Goal: Contribute content: Add original content to the website for others to see

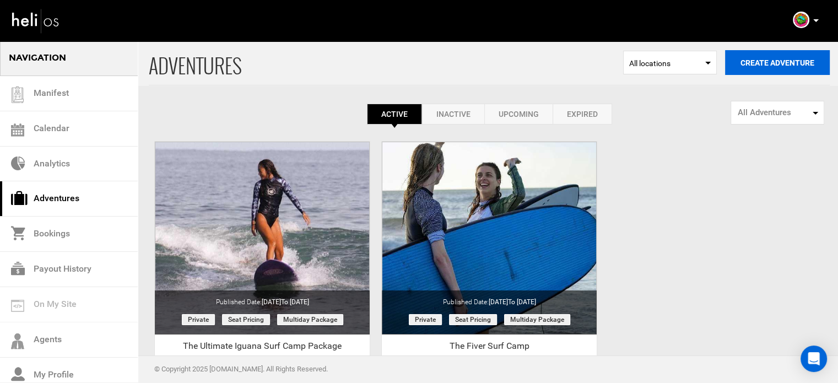
click at [767, 68] on button "Create Adventure" at bounding box center [777, 62] width 105 height 25
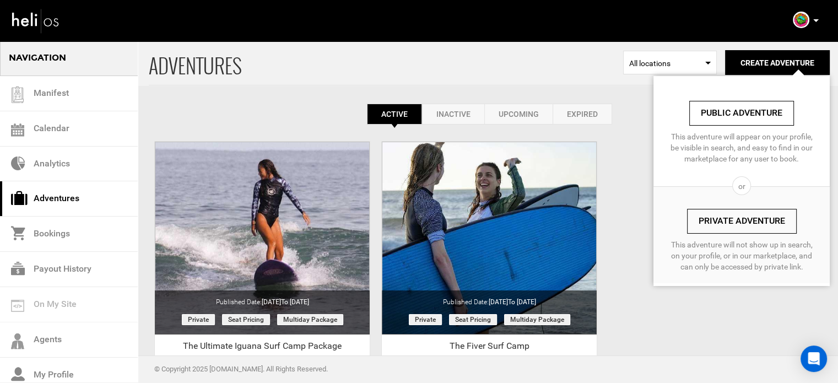
click at [711, 219] on link "Private Adventure" at bounding box center [742, 221] width 110 height 25
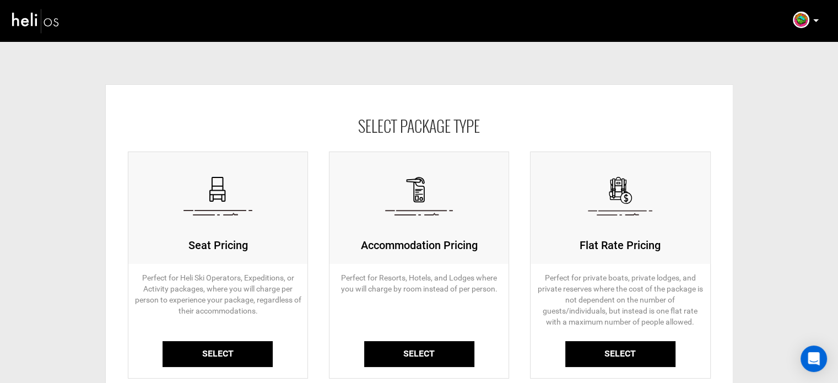
click at [217, 356] on link "Select" at bounding box center [217, 354] width 110 height 26
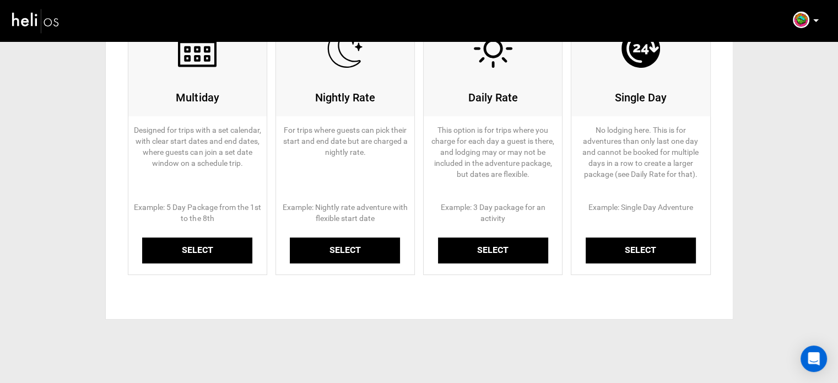
scroll to position [166, 0]
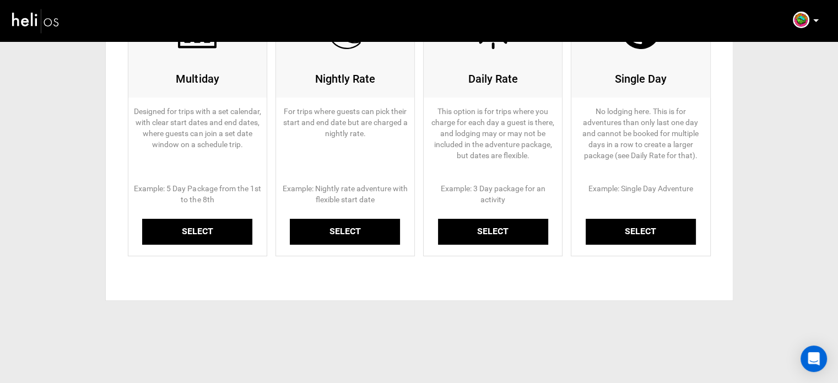
click at [220, 228] on link "Select" at bounding box center [197, 232] width 110 height 26
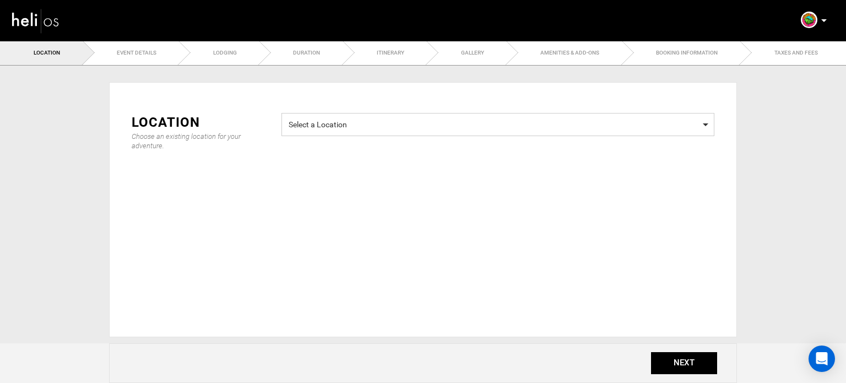
click at [405, 126] on span "Select a Location" at bounding box center [498, 123] width 419 height 14
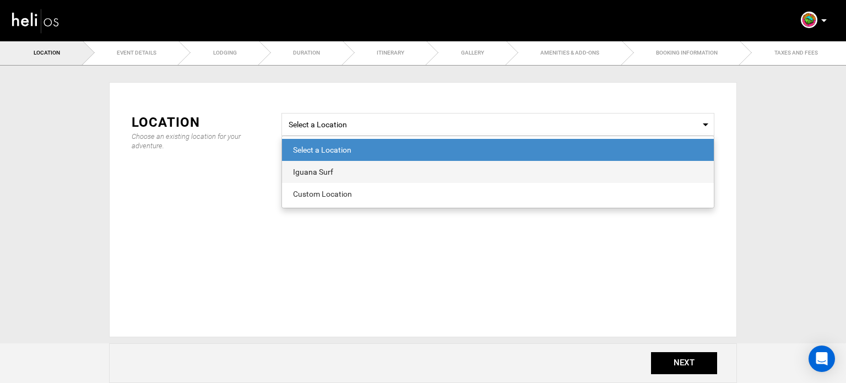
click at [353, 171] on div "Iguana Surf" at bounding box center [498, 171] width 410 height 11
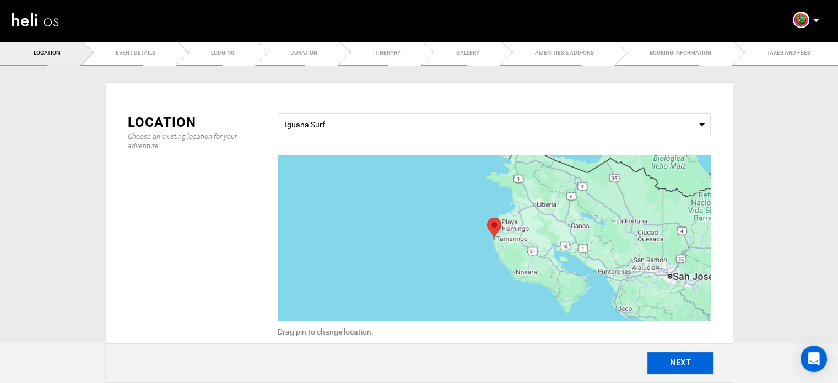
click at [670, 362] on button "NEXT" at bounding box center [680, 363] width 66 height 22
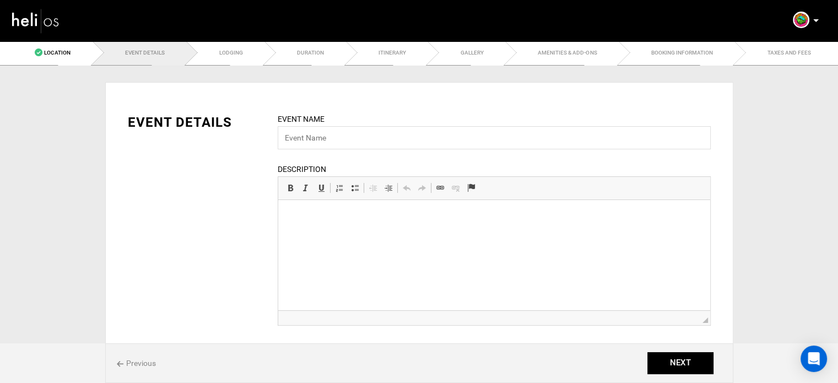
click at [337, 150] on div "Event Name Event name can not be less than 3 characters. Description Rich Text …" at bounding box center [493, 226] width 449 height 226
click at [336, 134] on input "text" at bounding box center [494, 137] width 433 height 23
paste input "The Weekly Surf Camp Package"
type input "The Weekly Surf Camp Package"
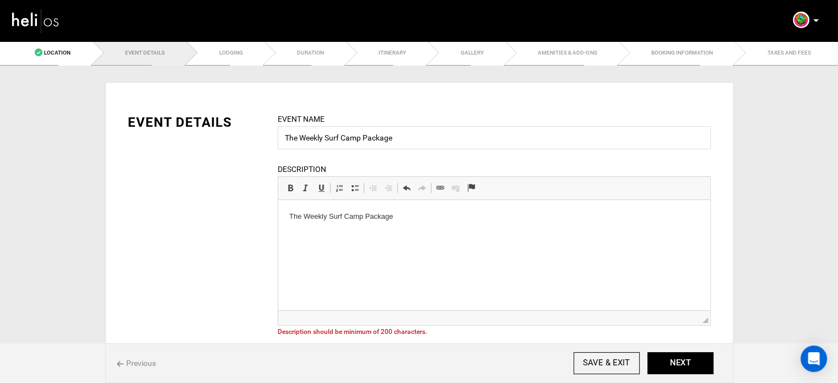
click at [340, 208] on html "The Weekly Surf Camp Package" at bounding box center [494, 217] width 432 height 34
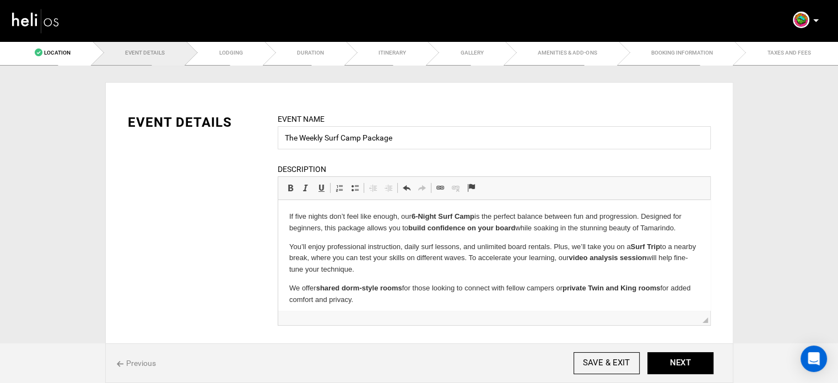
drag, startPoint x: 384, startPoint y: 299, endPoint x: 265, endPoint y: 203, distance: 153.1
click at [278, 203] on html "If five nights don’t feel like enough, our 6-Night Surf Camp is the perfect bal…" at bounding box center [494, 258] width 432 height 117
click at [292, 184] on span at bounding box center [290, 187] width 9 height 9
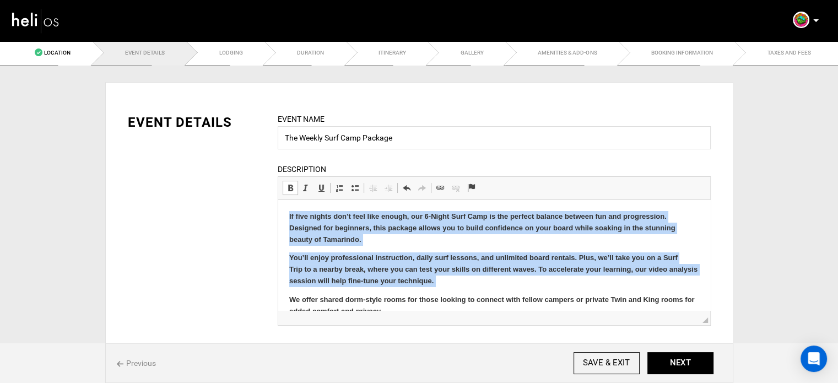
click at [292, 184] on span at bounding box center [290, 187] width 9 height 9
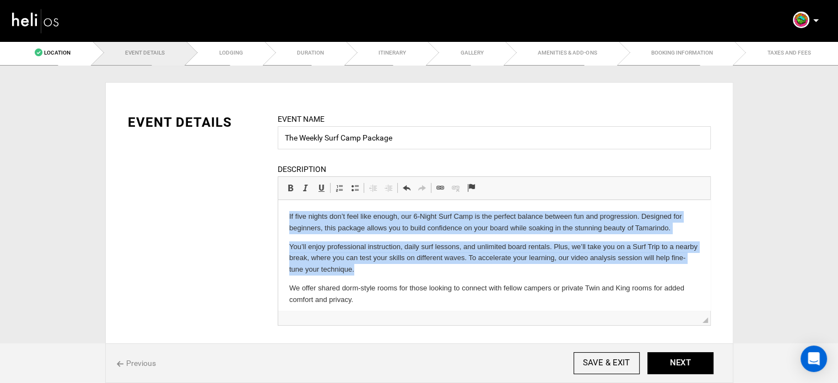
click at [377, 305] on p "We offer shared dorm-style rooms for those looking to connect with fellow campe…" at bounding box center [494, 294] width 410 height 23
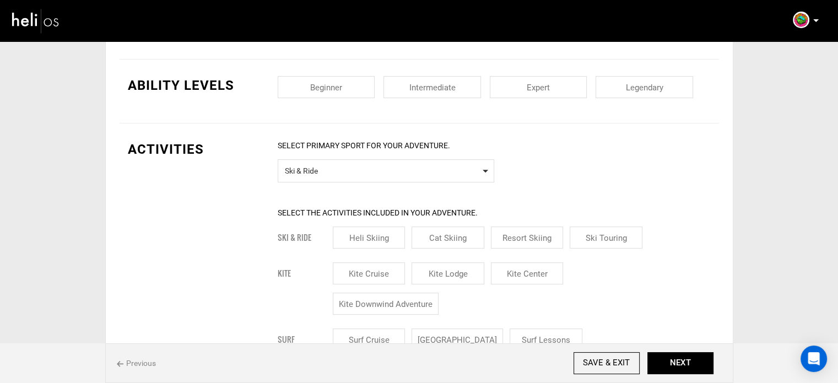
scroll to position [507, 0]
click at [349, 165] on span "Ski & Ride" at bounding box center [386, 169] width 202 height 14
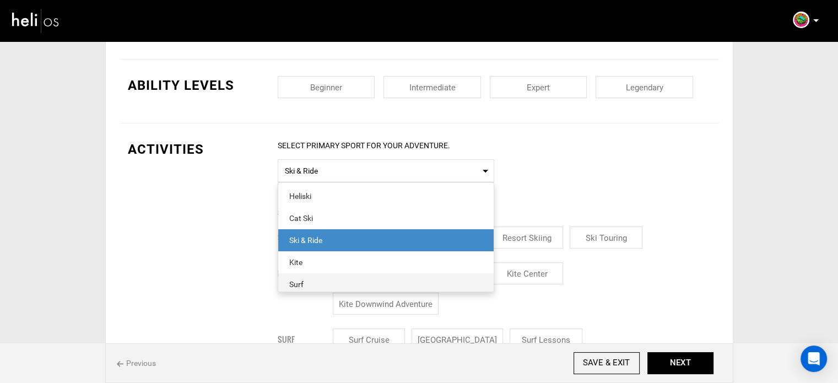
click at [310, 280] on div "Surf" at bounding box center [385, 284] width 193 height 11
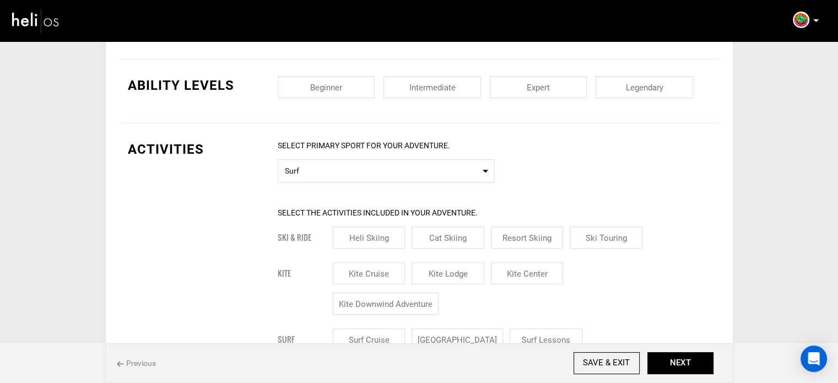
click at [345, 82] on input "checkbox" at bounding box center [326, 87] width 97 height 22
checkbox input "true"
click at [430, 80] on input "checkbox" at bounding box center [431, 87] width 97 height 22
checkbox input "true"
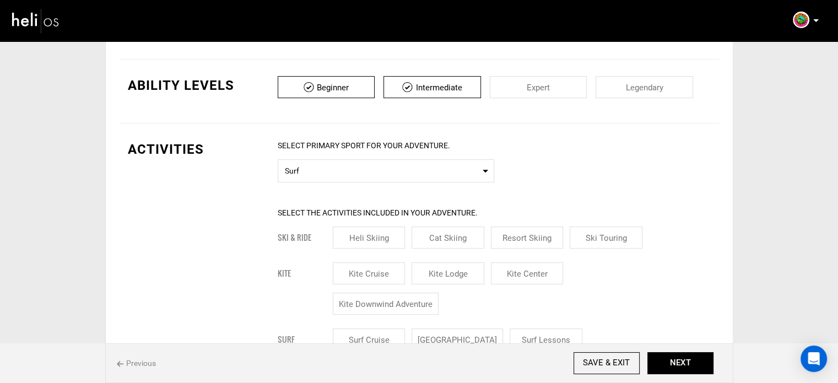
click at [535, 81] on input "checkbox" at bounding box center [538, 87] width 97 height 22
checkbox input "true"
click at [621, 83] on input "checkbox" at bounding box center [643, 87] width 97 height 22
checkbox input "true"
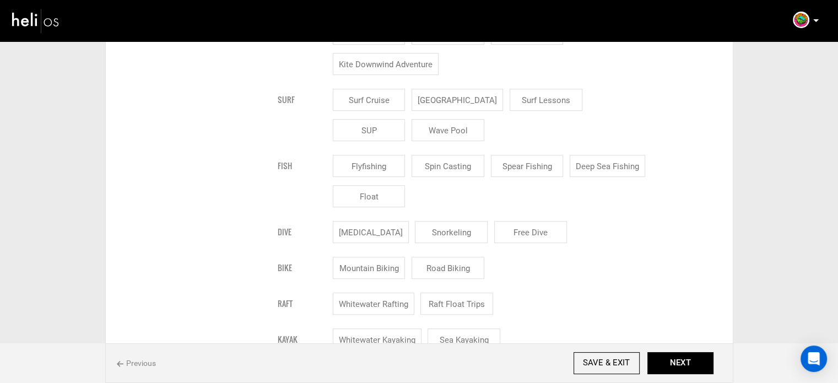
scroll to position [748, 0]
click at [447, 94] on input "[GEOGRAPHIC_DATA]" at bounding box center [456, 98] width 91 height 22
checkbox input "true"
click at [533, 90] on input "Surf Lessons" at bounding box center [559, 98] width 73 height 22
checkbox input "true"
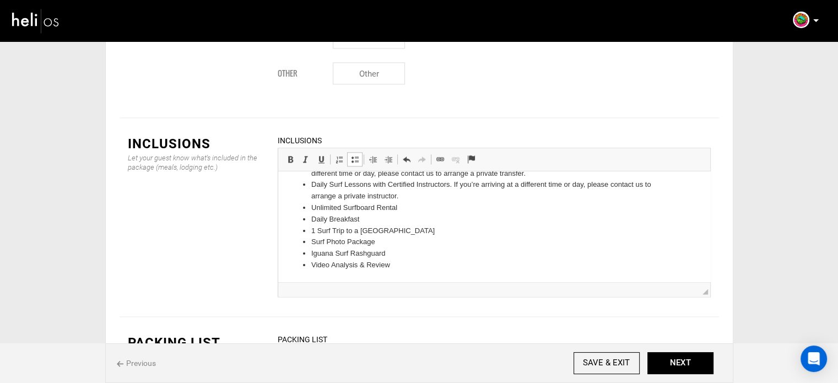
scroll to position [1667, 0]
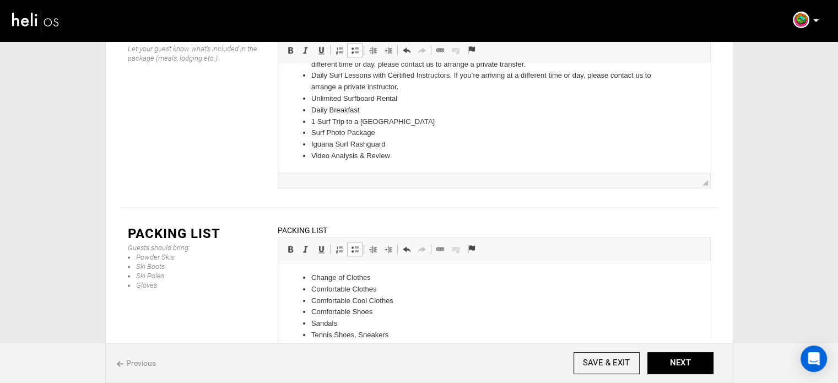
click at [690, 350] on div "Previous SAVE & EXIT NEXT" at bounding box center [419, 363] width 628 height 40
click at [682, 360] on button "NEXT" at bounding box center [680, 363] width 66 height 22
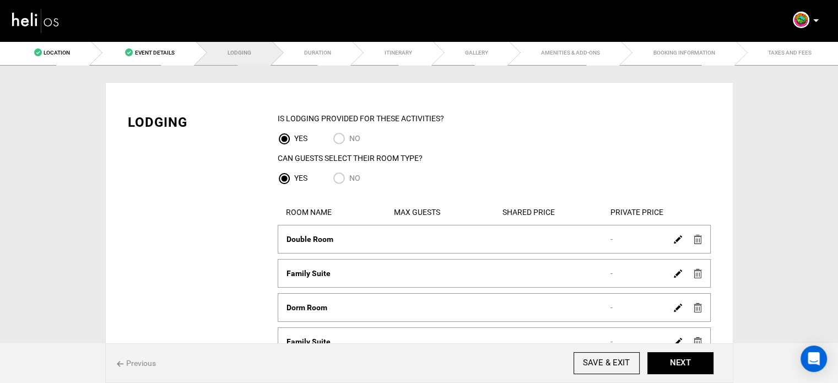
click at [698, 241] on img at bounding box center [697, 239] width 8 height 9
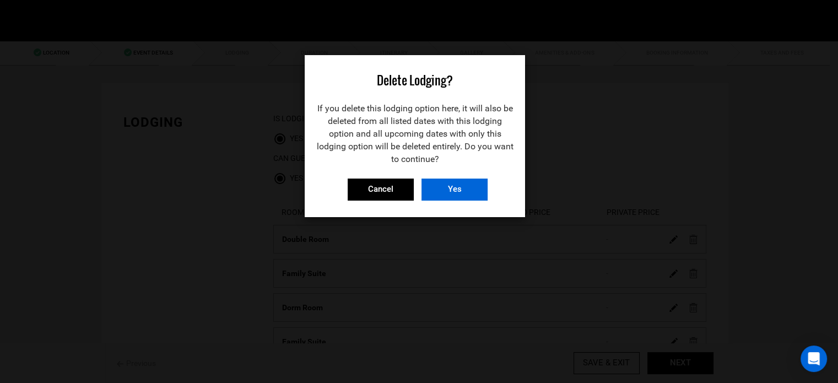
click at [460, 184] on input "Yes" at bounding box center [454, 189] width 66 height 22
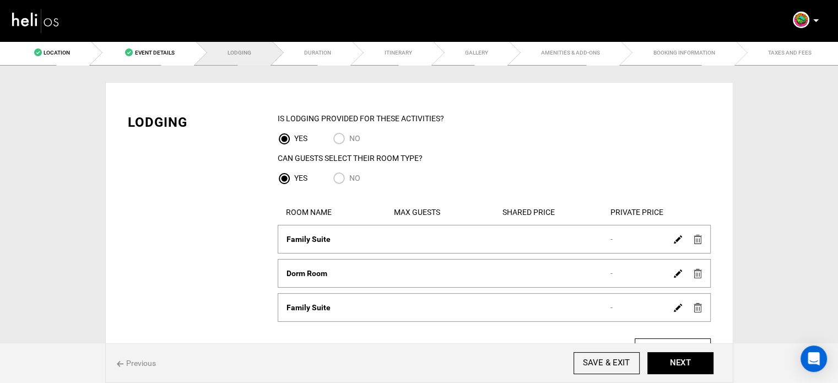
click at [693, 243] on img at bounding box center [697, 239] width 8 height 9
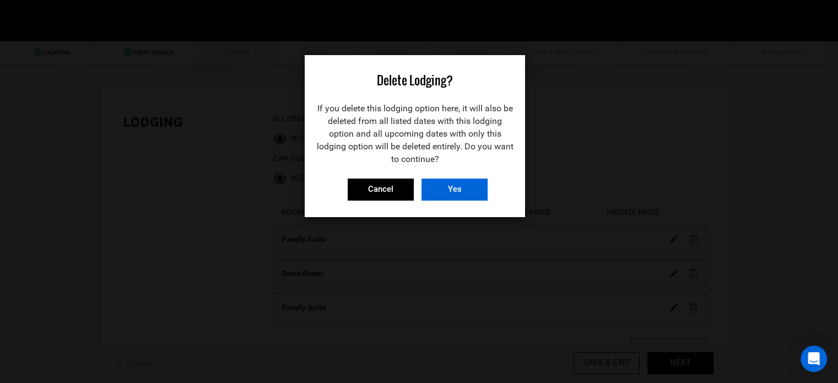
click at [466, 183] on input "Yes" at bounding box center [454, 189] width 66 height 22
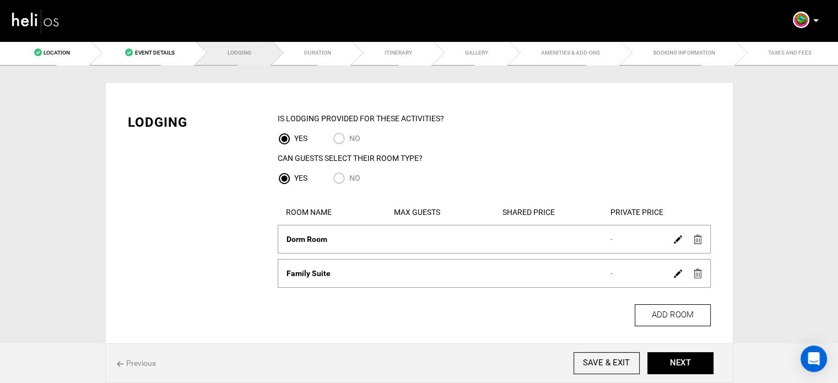
click at [702, 244] on div at bounding box center [688, 239] width 38 height 16
click at [695, 240] on img at bounding box center [697, 239] width 8 height 9
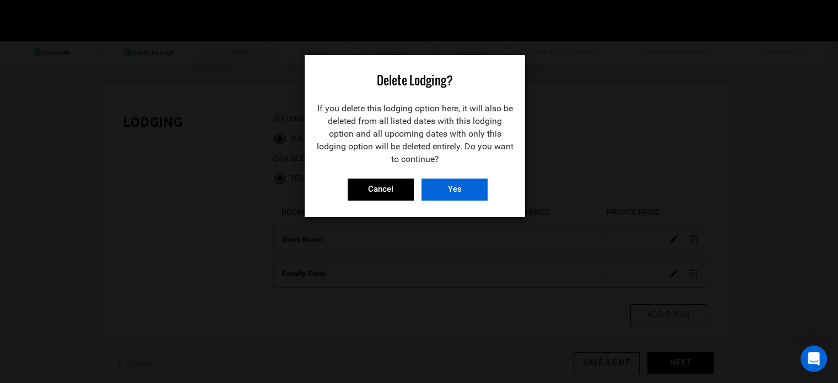
click at [461, 184] on input "Yes" at bounding box center [454, 189] width 66 height 22
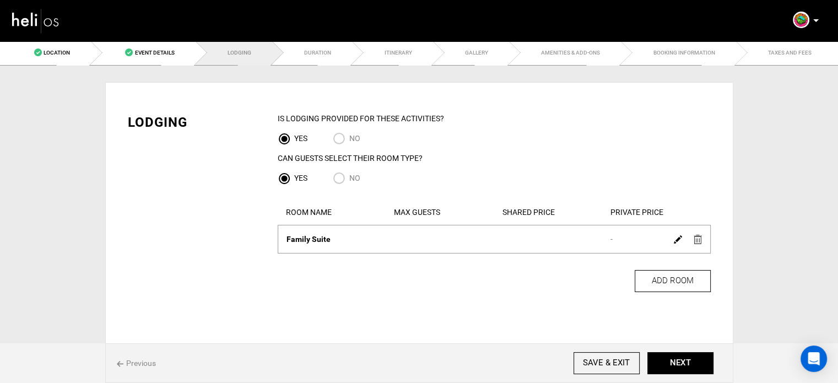
click at [698, 237] on img at bounding box center [697, 239] width 8 height 9
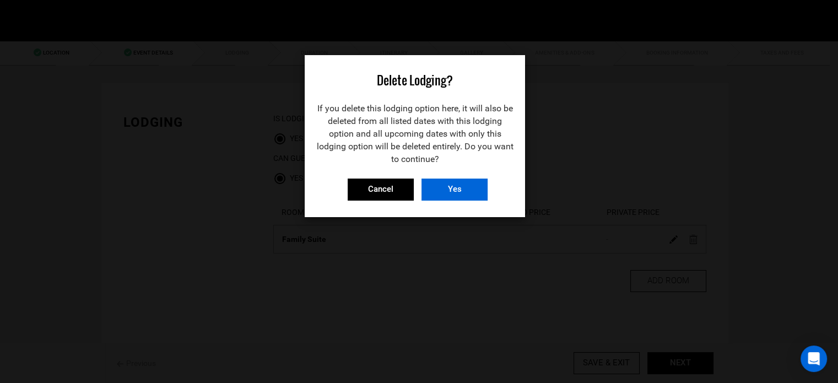
click at [436, 181] on input "Yes" at bounding box center [454, 189] width 66 height 22
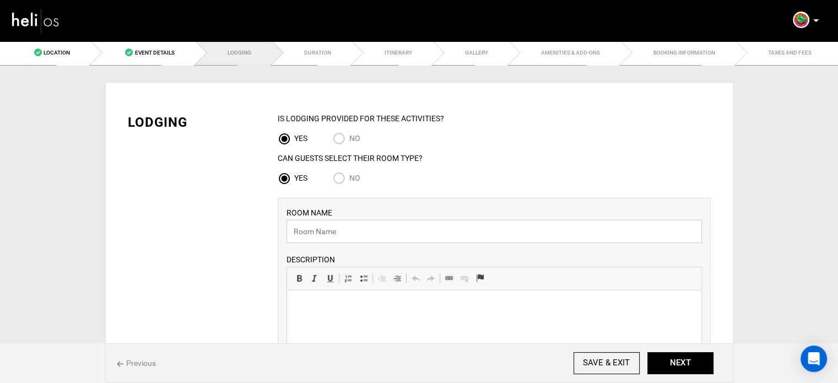
click at [350, 229] on input "text" at bounding box center [493, 231] width 415 height 23
paste input "Iguana Surf Vacation Estate"
type input "Iguana Surf Vacation Estate"
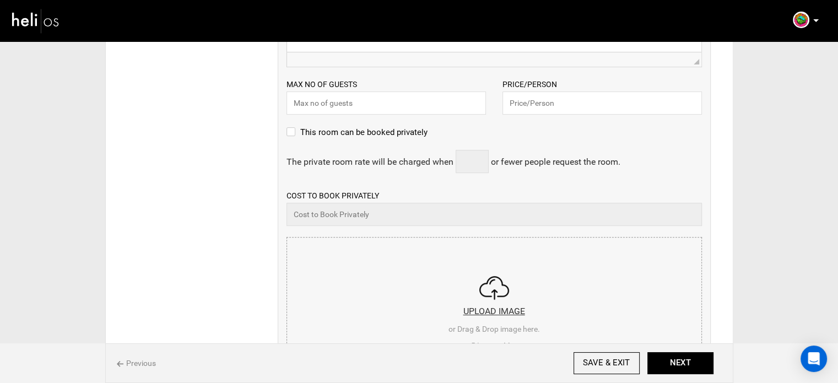
scroll to position [353, 0]
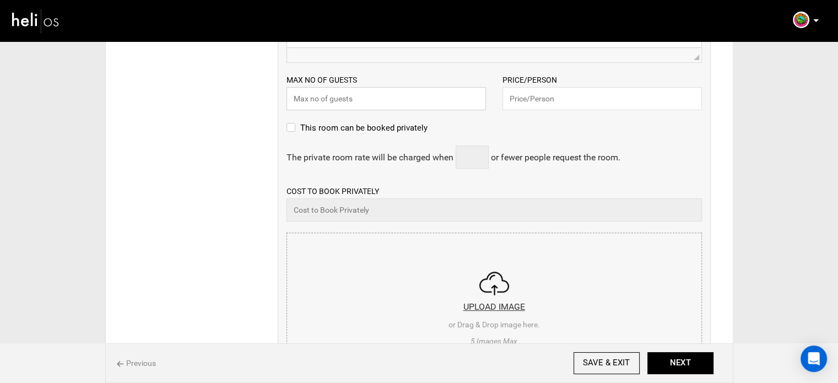
click at [374, 106] on input "text" at bounding box center [385, 98] width 199 height 23
type input "2"
click at [536, 100] on input "text" at bounding box center [601, 98] width 199 height 23
type input "749"
click at [449, 295] on input "file" at bounding box center [494, 299] width 414 height 132
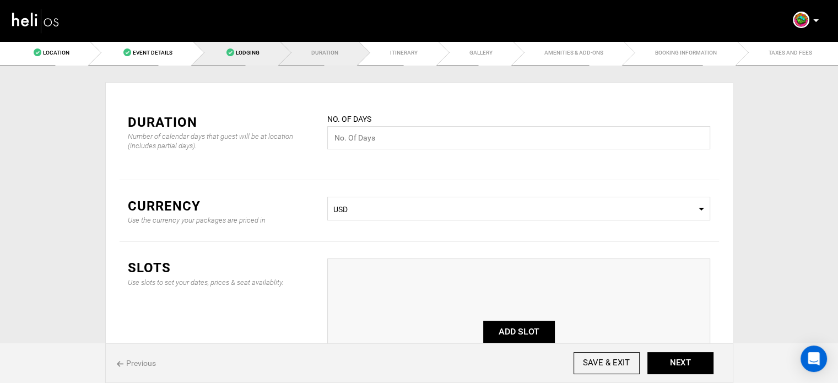
click at [221, 55] on link "Lodging" at bounding box center [236, 52] width 87 height 25
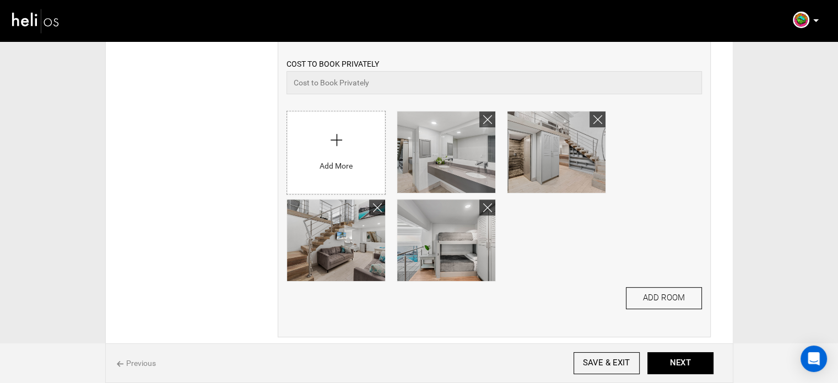
scroll to position [503, 0]
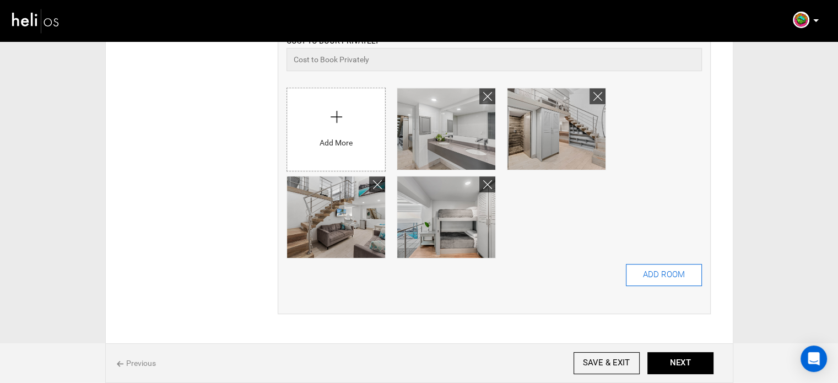
click at [673, 283] on button "ADD ROOM" at bounding box center [664, 275] width 76 height 22
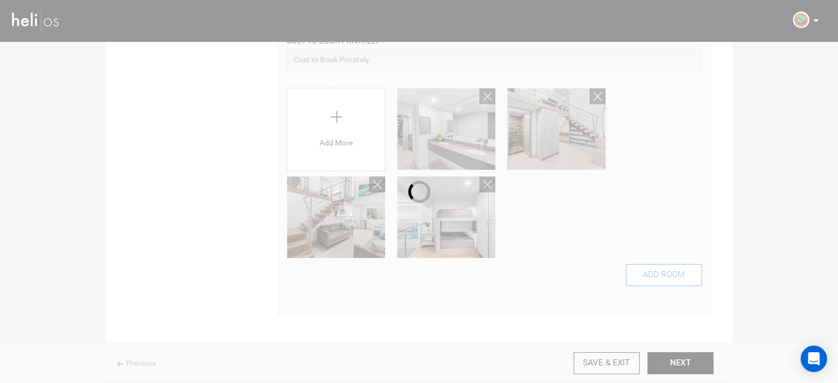
scroll to position [0, 0]
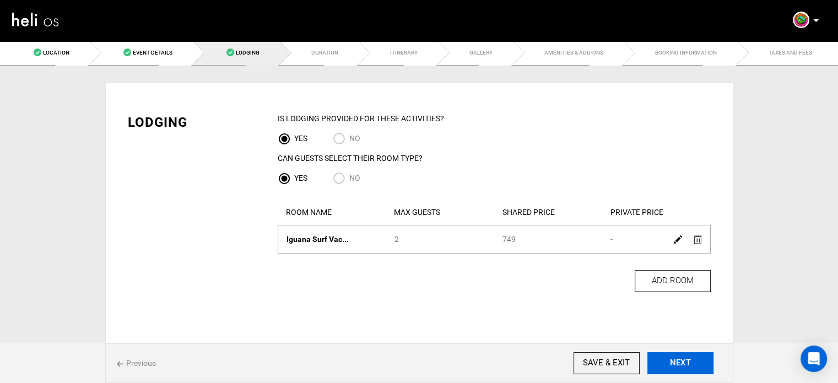
click at [687, 363] on button "NEXT" at bounding box center [680, 363] width 66 height 22
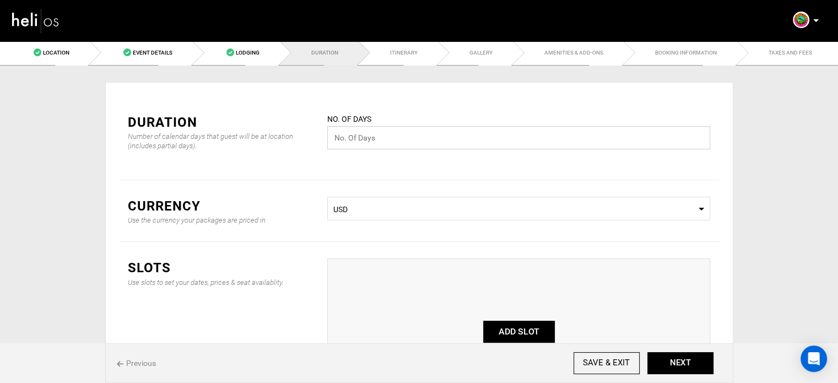
click at [367, 139] on input "text" at bounding box center [518, 137] width 383 height 23
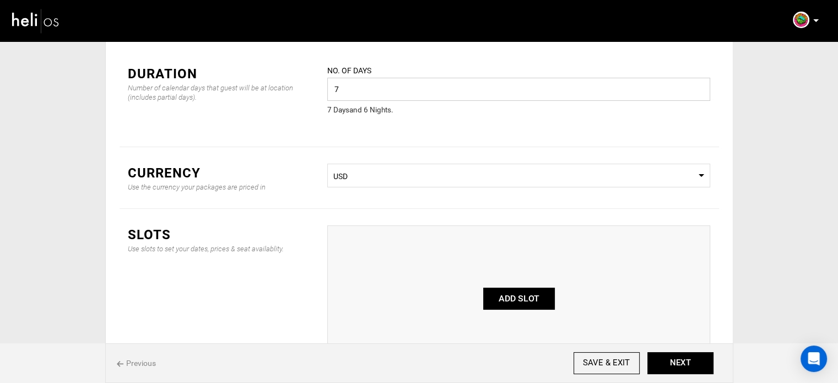
scroll to position [44, 0]
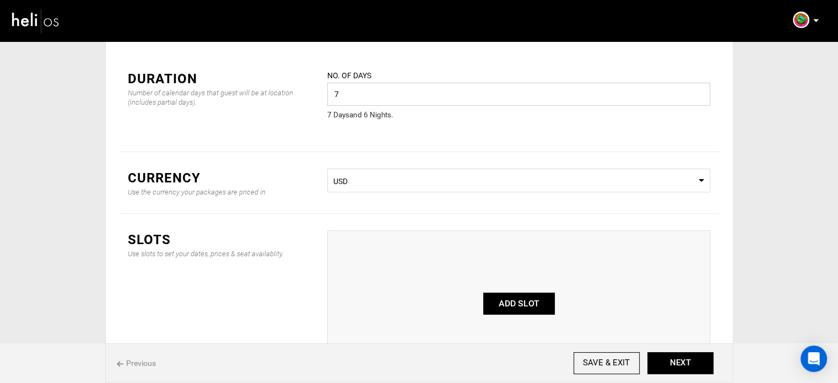
drag, startPoint x: 348, startPoint y: 96, endPoint x: 319, endPoint y: 86, distance: 30.3
click at [319, 86] on div "No. of days 7 Please enter a valid value. 7 Day s and 6 Night s ." at bounding box center [518, 102] width 399 height 66
type input "8"
click at [535, 299] on button "ADD SLOT" at bounding box center [519, 303] width 72 height 22
type input "0"
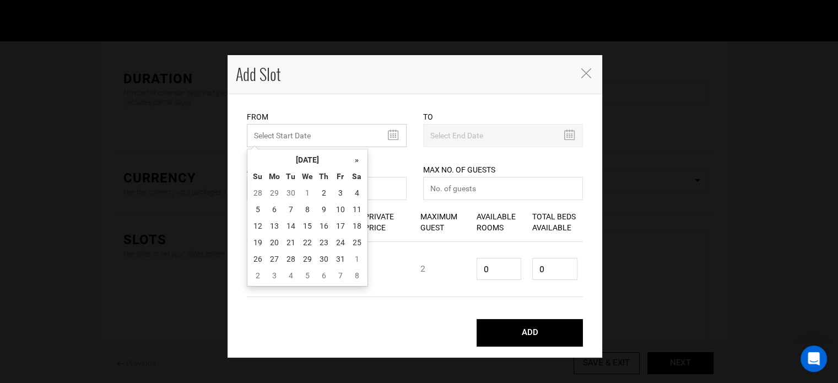
click at [251, 132] on input "MINIMUM NUMBER OF NIGHTS" at bounding box center [327, 135] width 160 height 23
click at [307, 164] on th "[DATE]" at bounding box center [307, 159] width 83 height 17
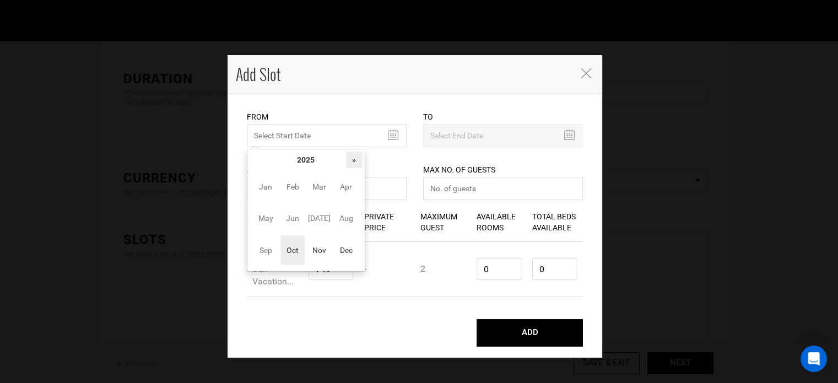
click at [357, 161] on th "»" at bounding box center [354, 159] width 17 height 17
click at [322, 254] on span "Nov" at bounding box center [319, 250] width 25 height 30
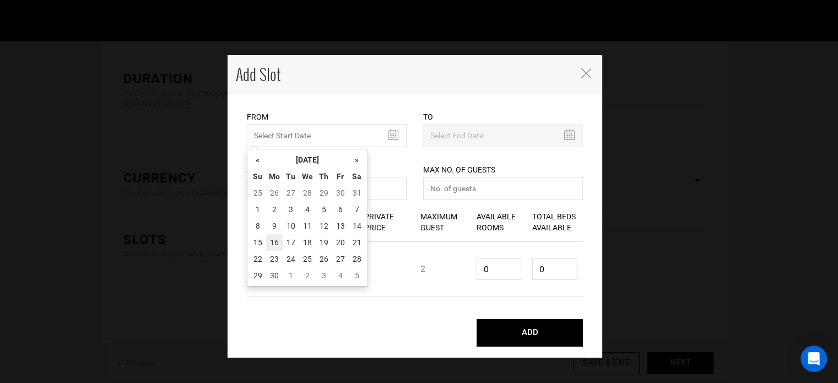
click at [273, 243] on td "16" at bounding box center [274, 242] width 17 height 17
type input "[DATE]"
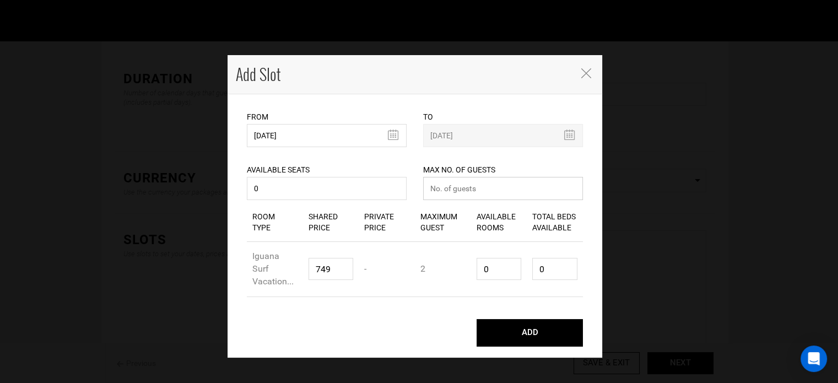
click at [468, 189] on input "number" at bounding box center [503, 188] width 160 height 23
type input "0"
click at [470, 268] on div "Room Type Iguana Surf Vacation... Shared Price 749 Private Price - Maximum Gues…" at bounding box center [415, 269] width 336 height 55
type input "1"
type input "2"
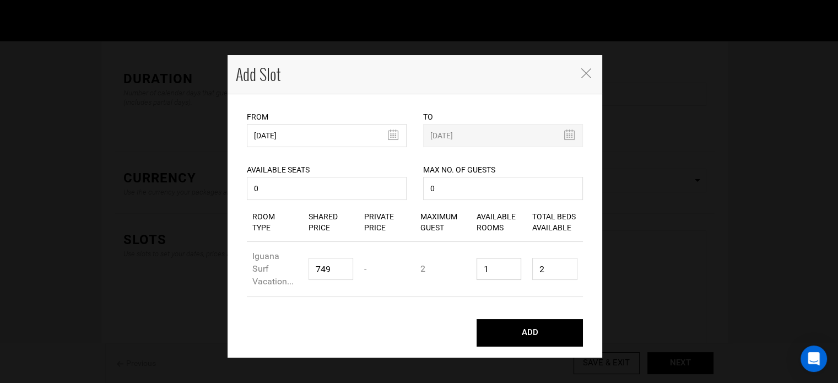
type input "1"
drag, startPoint x: 560, startPoint y: 269, endPoint x: 511, endPoint y: 265, distance: 49.2
click at [511, 265] on div "Room Type Iguana Surf Vacation... Shared Price 749 Private Price - Maximum Gues…" at bounding box center [415, 269] width 336 height 55
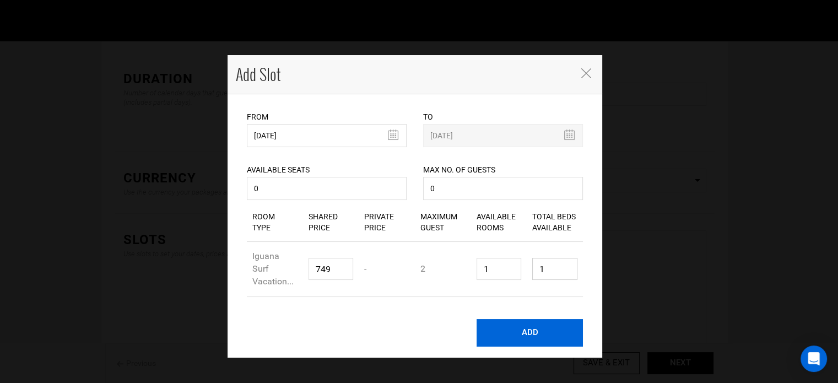
type input "1"
click at [522, 321] on button "ADD" at bounding box center [529, 333] width 106 height 28
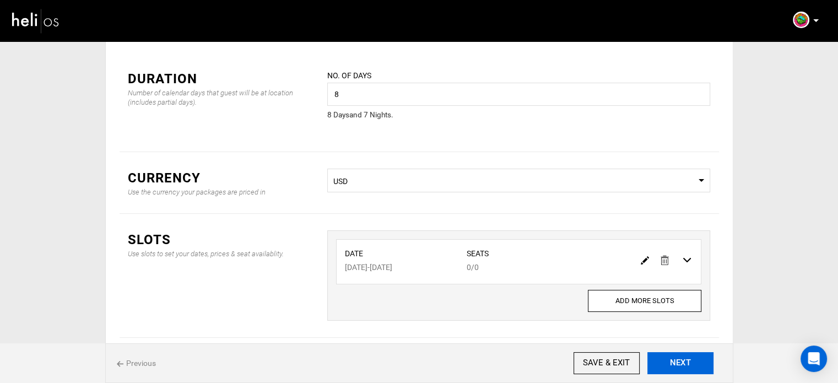
click at [677, 360] on button "NEXT" at bounding box center [680, 363] width 66 height 22
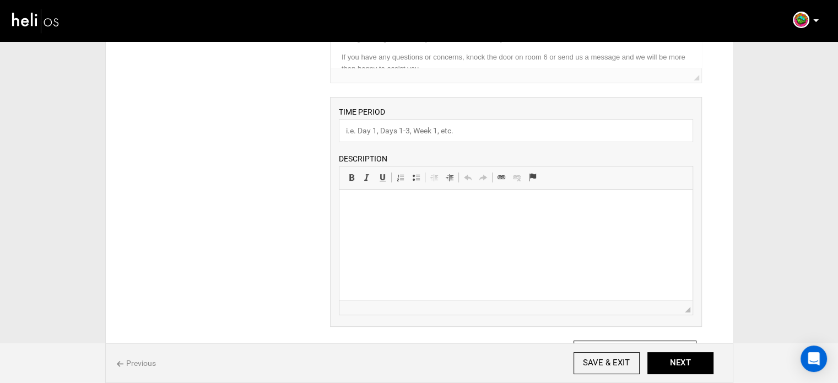
scroll to position [185, 0]
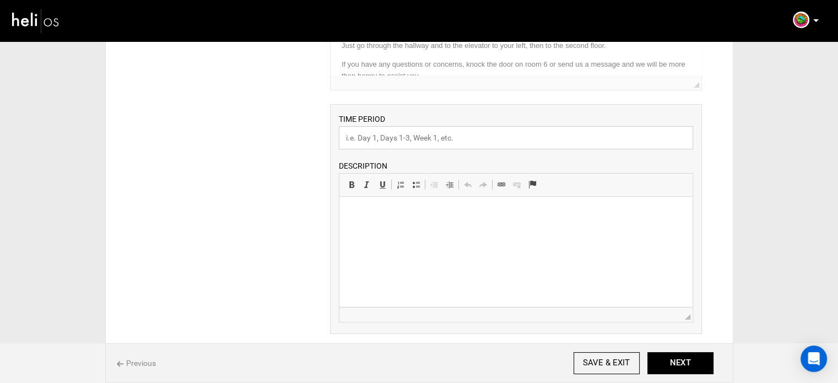
click at [443, 134] on input "text" at bounding box center [516, 137] width 354 height 23
paste input "Surf Lessons"
type input "Surf Lessons"
click at [402, 227] on html at bounding box center [515, 214] width 353 height 34
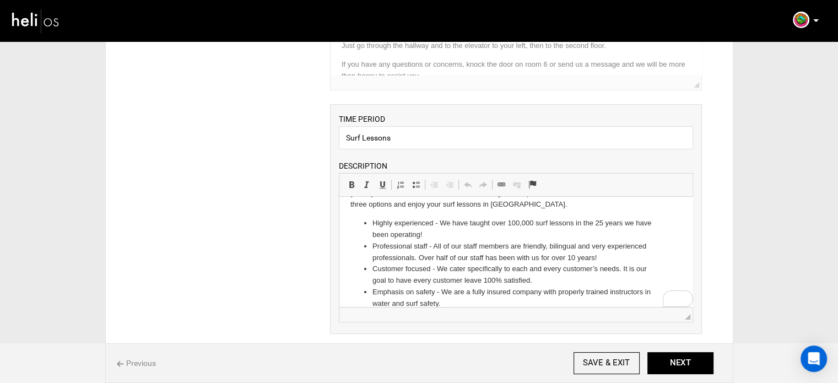
scroll to position [172, 0]
click at [692, 364] on button "NEXT" at bounding box center [680, 363] width 66 height 22
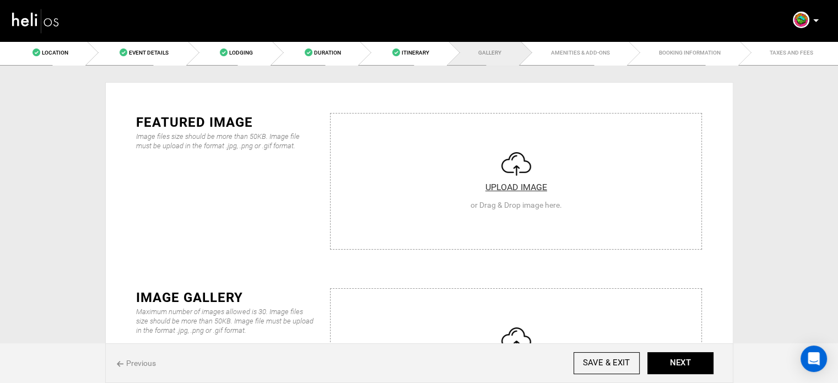
click at [635, 182] on input "file" at bounding box center [515, 179] width 371 height 132
type input "C:\fakepath\0633087a-11bd-4e89-9698-b2c571c92491_4532_8e3ac970dd83c65fe74dda7e2…"
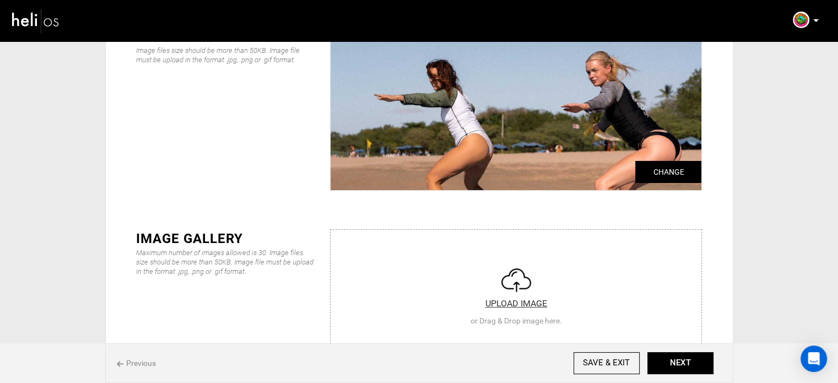
scroll to position [86, 0]
click at [497, 244] on input "file" at bounding box center [515, 296] width 371 height 132
click at [658, 166] on input "Change" at bounding box center [668, 172] width 66 height 22
type input "C:\fakepath\ddac3d2f-6bf2-4038-9171-e740ef0cfa53_7420_1bc14b22b2b2f28e5fb9cbd95…"
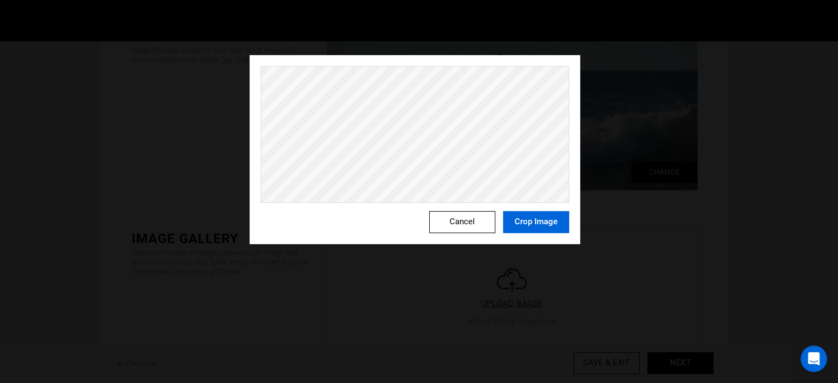
click at [537, 225] on button "Crop Image" at bounding box center [536, 222] width 66 height 22
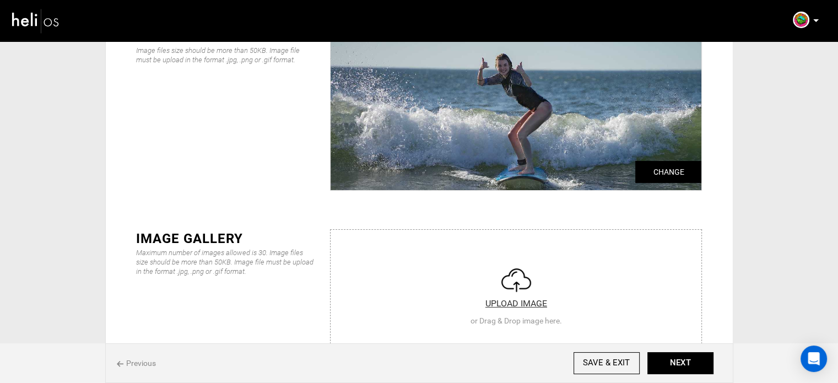
click at [496, 262] on input "file" at bounding box center [515, 296] width 371 height 132
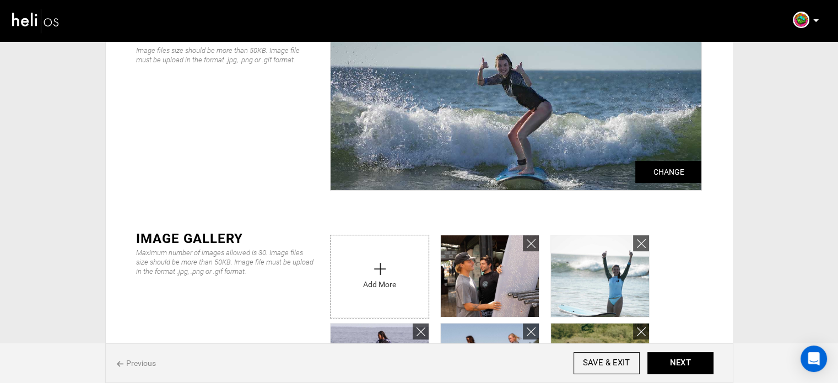
scroll to position [317, 0]
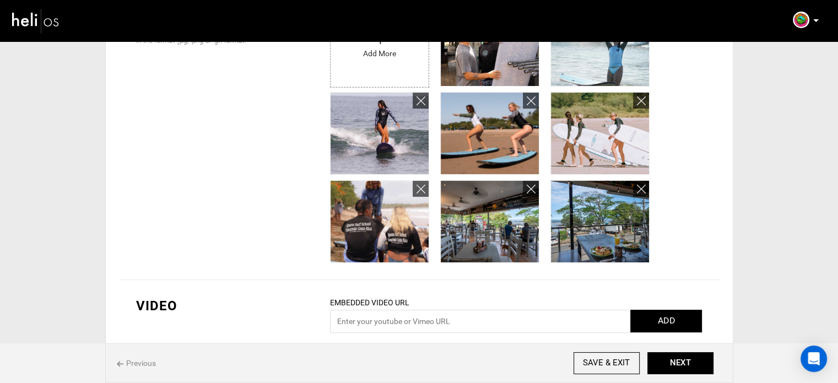
click at [384, 55] on input "file" at bounding box center [379, 42] width 98 height 77
type input "C:\fakepath\39e07275-c424-4845-9993-b1475d0b5d7d_4983_333a41f93cfe346aa2a9e90c6…"
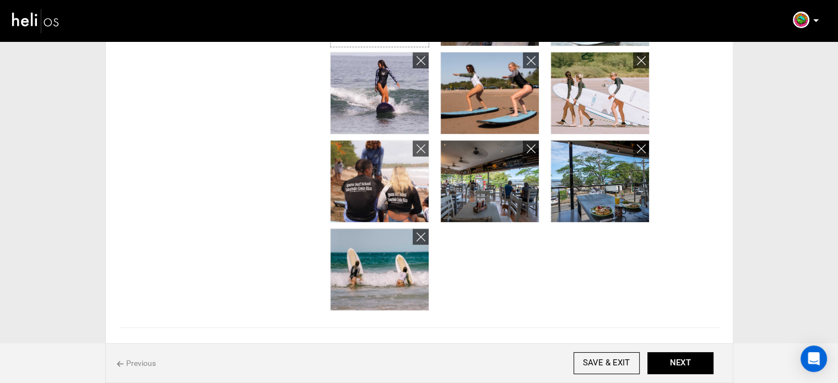
scroll to position [358, 0]
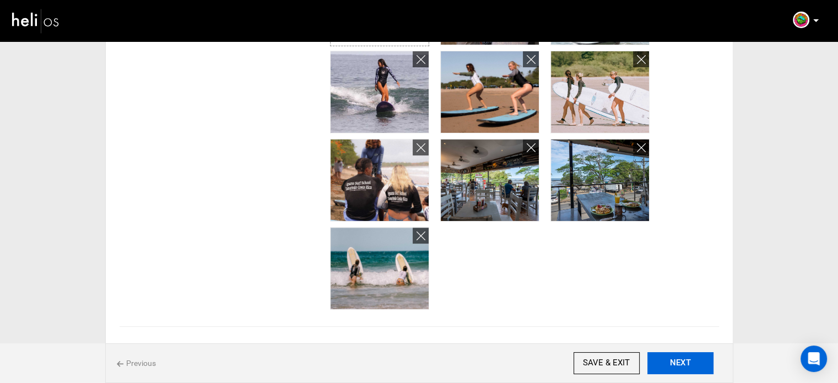
click at [687, 367] on button "NEXT" at bounding box center [680, 363] width 66 height 22
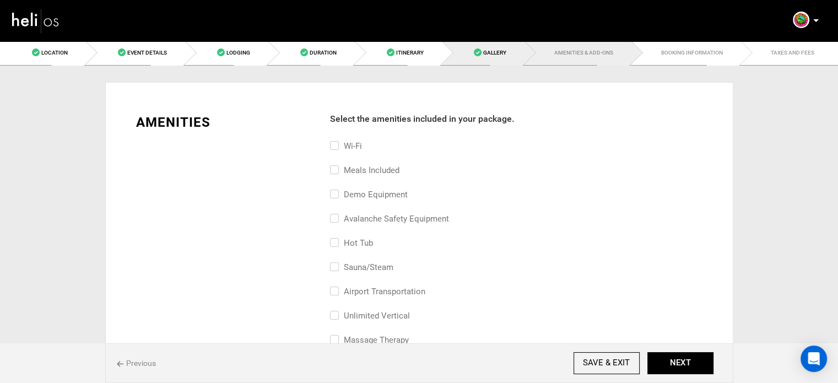
click at [476, 53] on span at bounding box center [478, 52] width 8 height 8
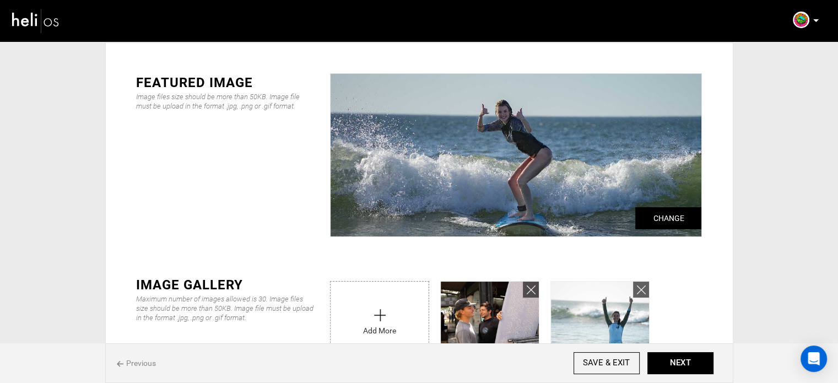
scroll to position [41, 0]
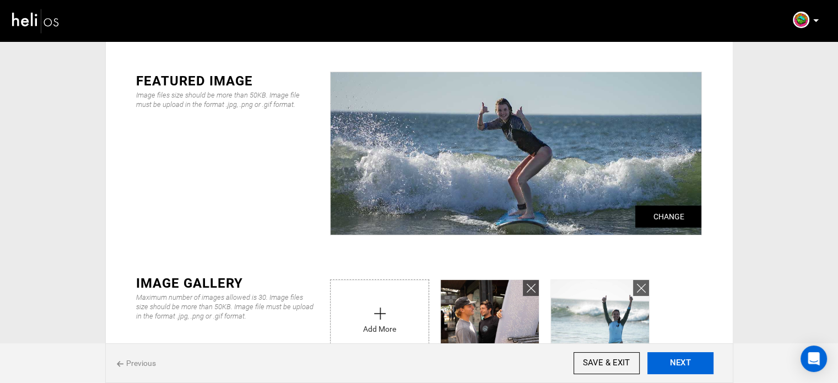
click at [680, 360] on button "NEXT" at bounding box center [680, 363] width 66 height 22
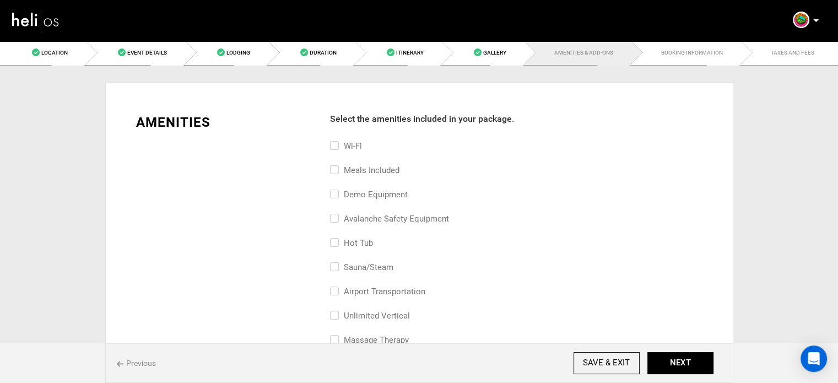
click at [343, 140] on label "Wi-Fi" at bounding box center [346, 145] width 32 height 13
click at [337, 140] on input "Wi-Fi" at bounding box center [333, 151] width 7 height 24
checkbox input "true"
click at [355, 171] on label "Meals included" at bounding box center [364, 170] width 69 height 13
click at [337, 171] on input "Meals included" at bounding box center [333, 176] width 7 height 24
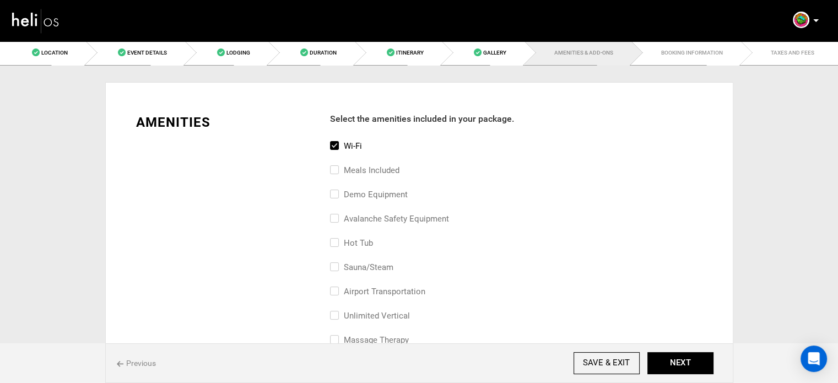
checkbox input "true"
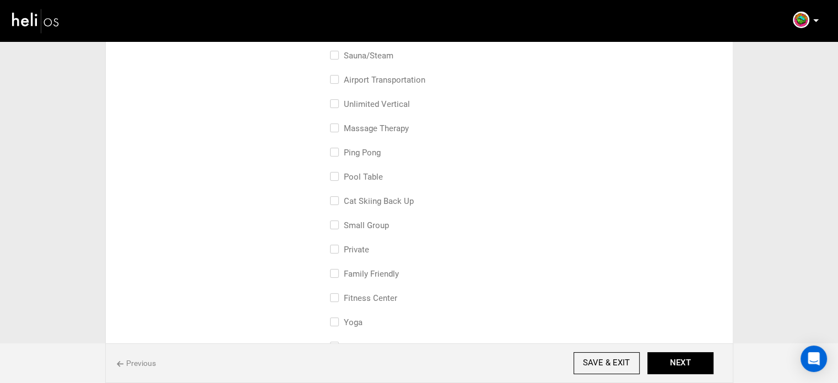
scroll to position [214, 0]
click at [390, 77] on label "airport transportation" at bounding box center [377, 77] width 95 height 13
click at [337, 77] on input "airport transportation" at bounding box center [333, 83] width 7 height 24
checkbox input "true"
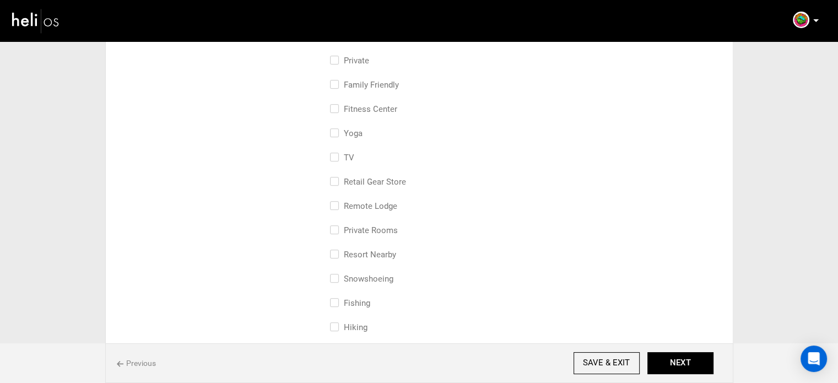
scroll to position [401, 0]
click at [373, 224] on label "Private Rooms" at bounding box center [364, 229] width 68 height 13
click at [337, 224] on input "Private Rooms" at bounding box center [333, 235] width 7 height 24
checkbox input "true"
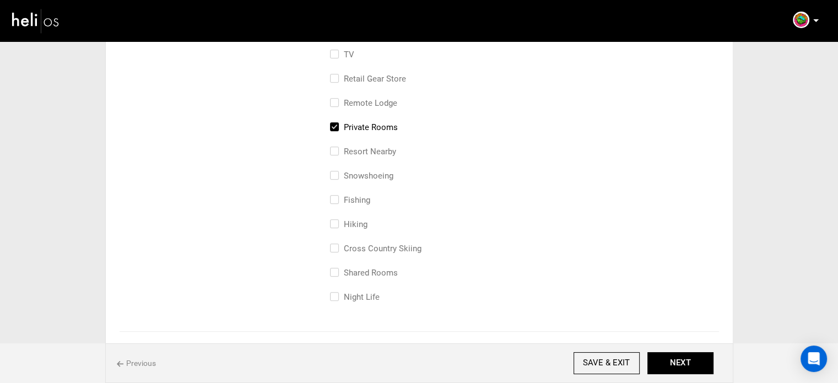
click at [355, 272] on label "Shared Rooms" at bounding box center [364, 272] width 68 height 13
click at [337, 272] on input "Shared Rooms" at bounding box center [333, 278] width 7 height 24
checkbox input "true"
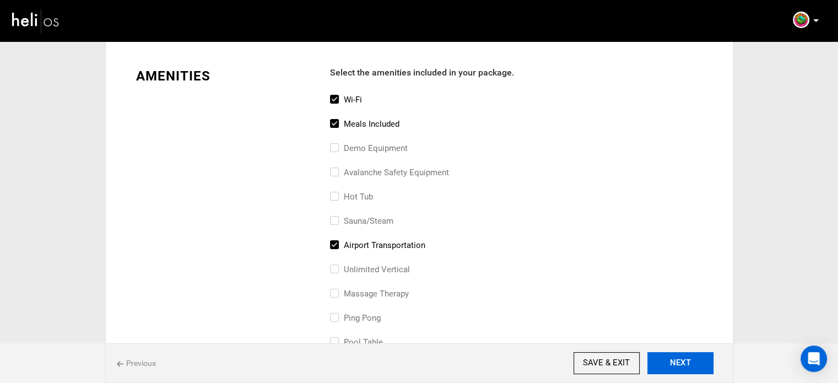
scroll to position [46, 0]
click at [686, 359] on button "NEXT" at bounding box center [680, 363] width 66 height 22
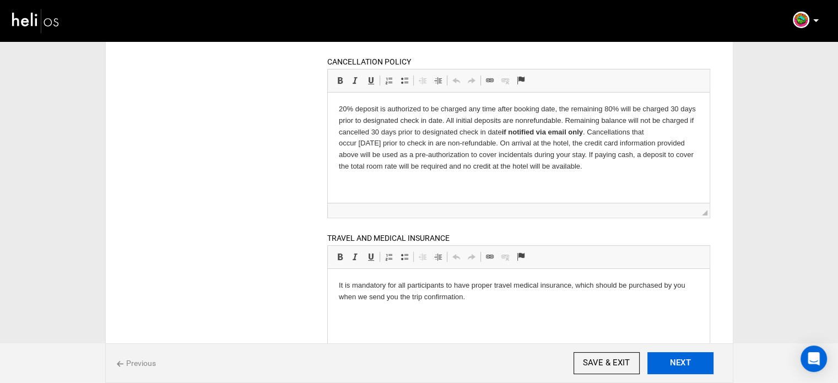
scroll to position [210, 0]
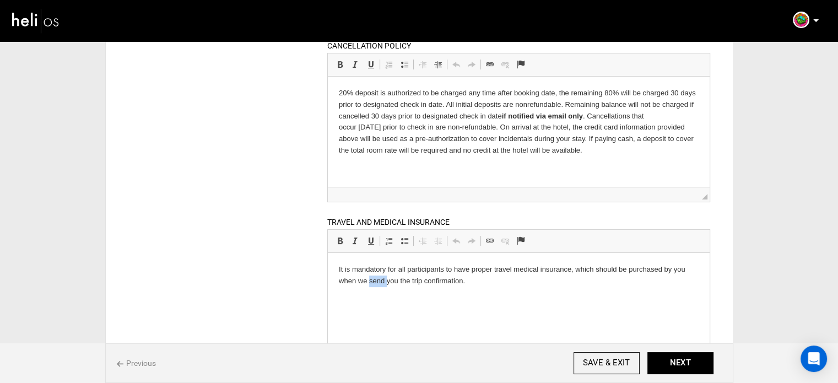
click at [371, 284] on p "It is mandatory for all participants to have proper travel medical insurance, w…" at bounding box center [519, 274] width 360 height 23
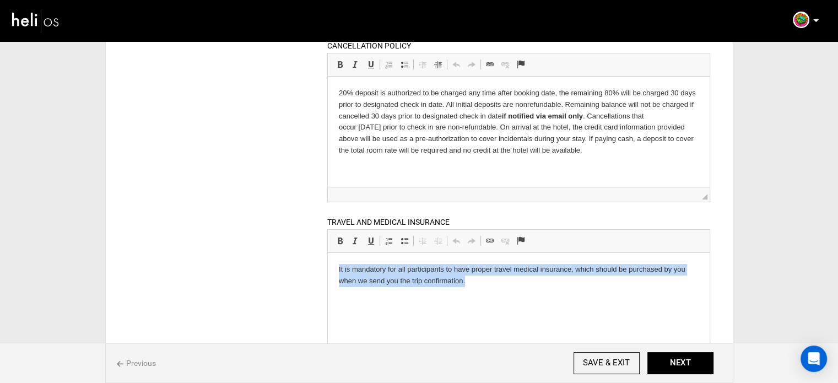
click at [371, 284] on p "It is mandatory for all participants to have proper travel medical insurance, w…" at bounding box center [519, 274] width 360 height 23
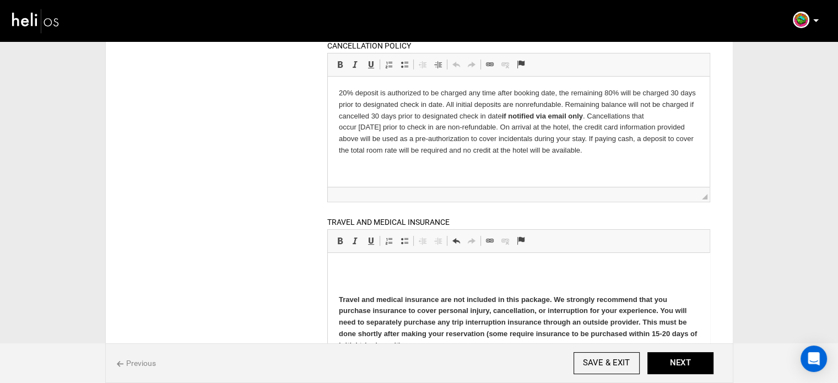
scroll to position [106, 0]
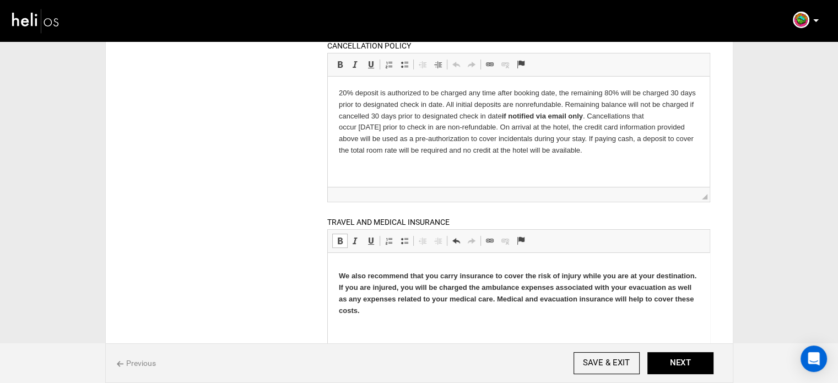
click at [380, 326] on p at bounding box center [519, 329] width 360 height 12
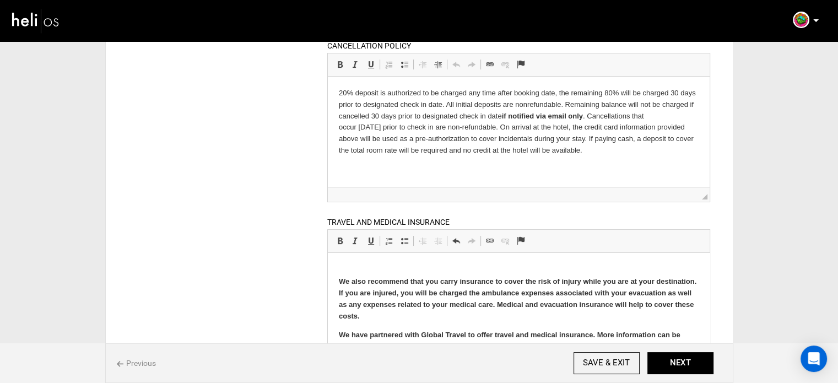
click at [377, 258] on p at bounding box center [519, 263] width 360 height 12
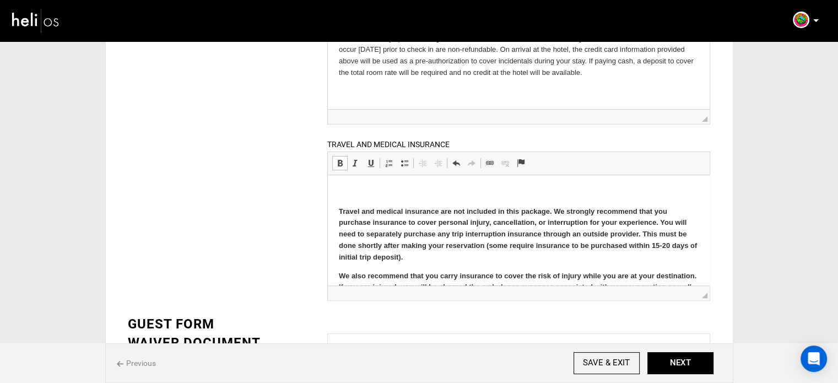
scroll to position [0, 0]
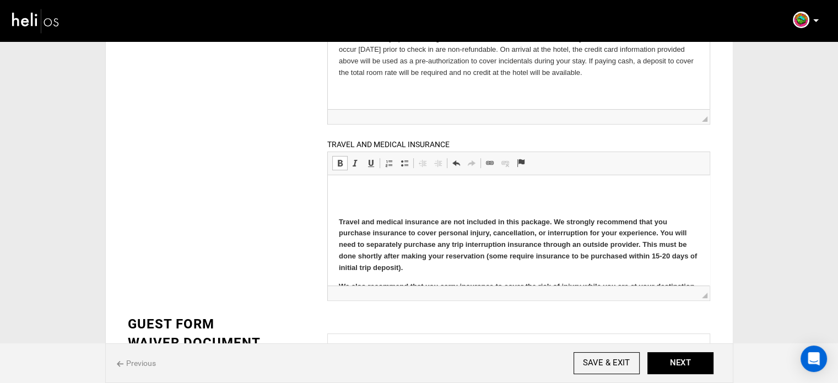
click at [468, 207] on p at bounding box center [519, 197] width 360 height 23
click at [335, 225] on html "Travel and medical insurance are not included in this package. We strongly reco…" at bounding box center [519, 271] width 382 height 192
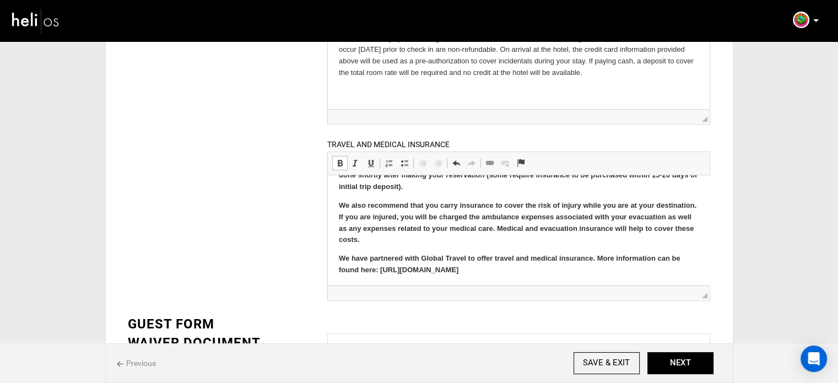
scroll to position [52, 0]
drag, startPoint x: 338, startPoint y: 187, endPoint x: 523, endPoint y: 276, distance: 205.5
click at [523, 276] on html "Travel and medical insurance are not included in this package. We strongly reco…" at bounding box center [519, 203] width 382 height 162
click at [342, 160] on span at bounding box center [339, 163] width 9 height 9
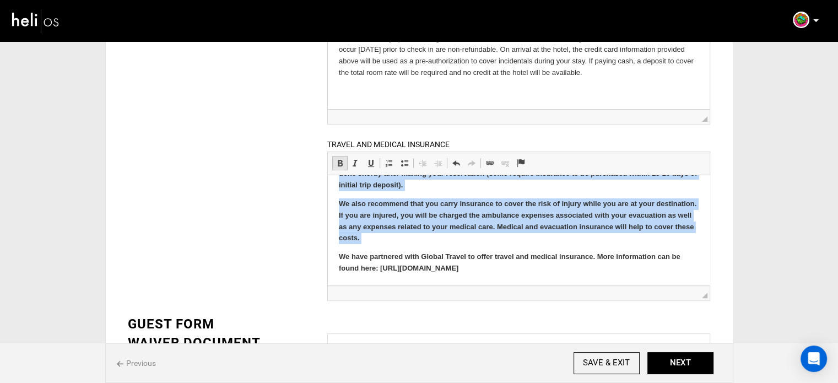
scroll to position [29, 0]
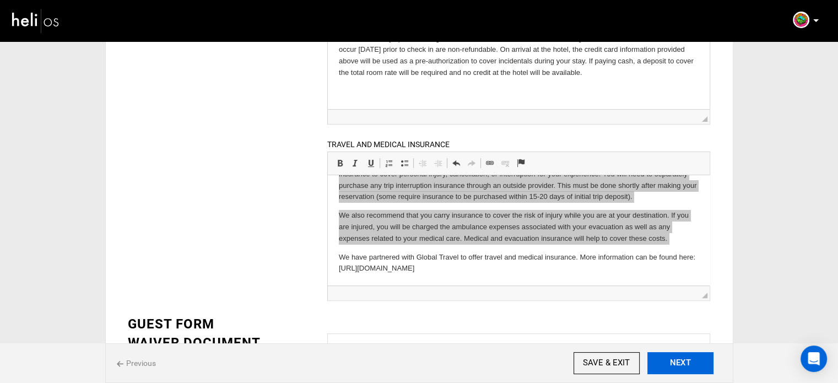
drag, startPoint x: 707, startPoint y: 376, endPoint x: 679, endPoint y: 359, distance: 33.3
click at [706, 375] on div "Previous SAVE & EXIT NEXT" at bounding box center [419, 363] width 628 height 40
click at [679, 359] on button "NEXT" at bounding box center [680, 363] width 66 height 22
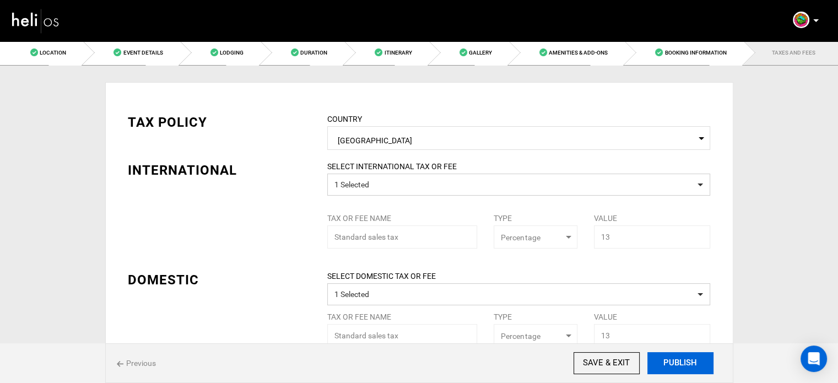
click at [684, 365] on button "PUBLISH" at bounding box center [680, 363] width 66 height 22
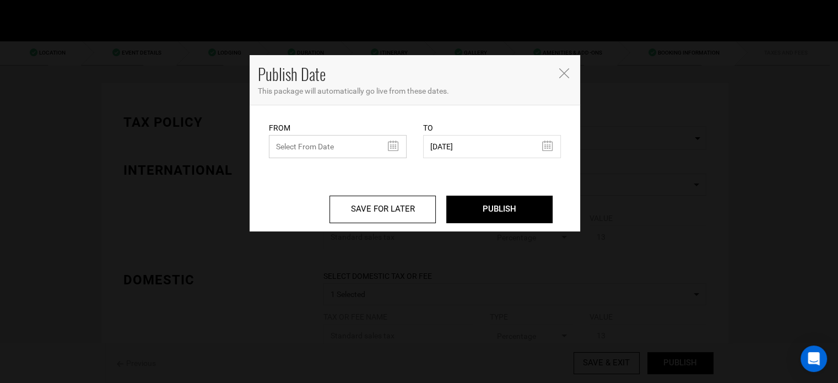
click at [335, 146] on input "text" at bounding box center [338, 146] width 138 height 23
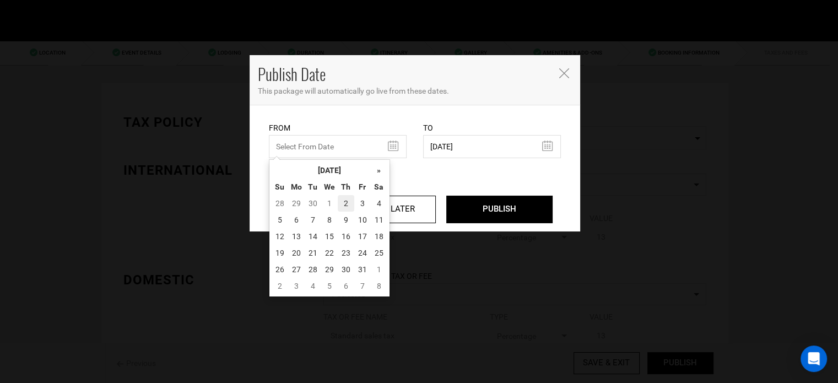
click at [344, 203] on td "2" at bounding box center [346, 203] width 17 height 17
type input "10/02/2025"
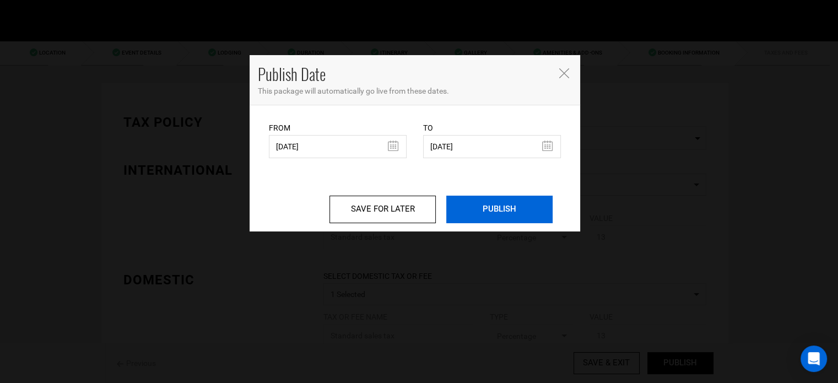
click at [510, 210] on input "PUBLISH" at bounding box center [499, 210] width 106 height 28
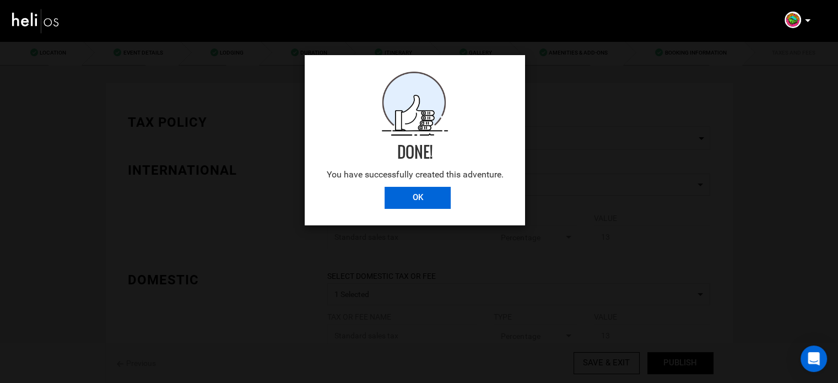
click at [414, 193] on input "OK" at bounding box center [417, 198] width 66 height 22
